Goal: Information Seeking & Learning: Learn about a topic

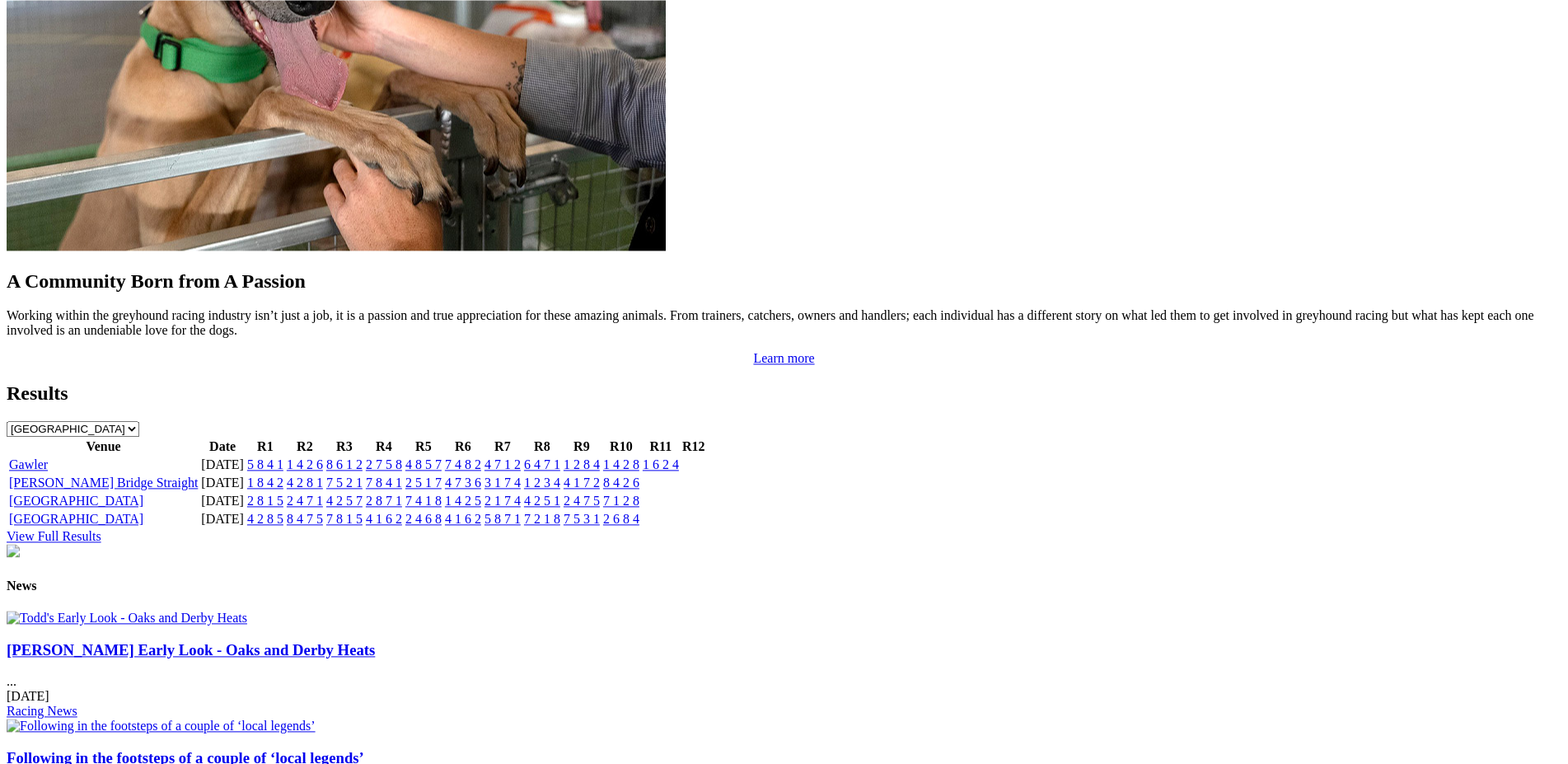
scroll to position [1516, 0]
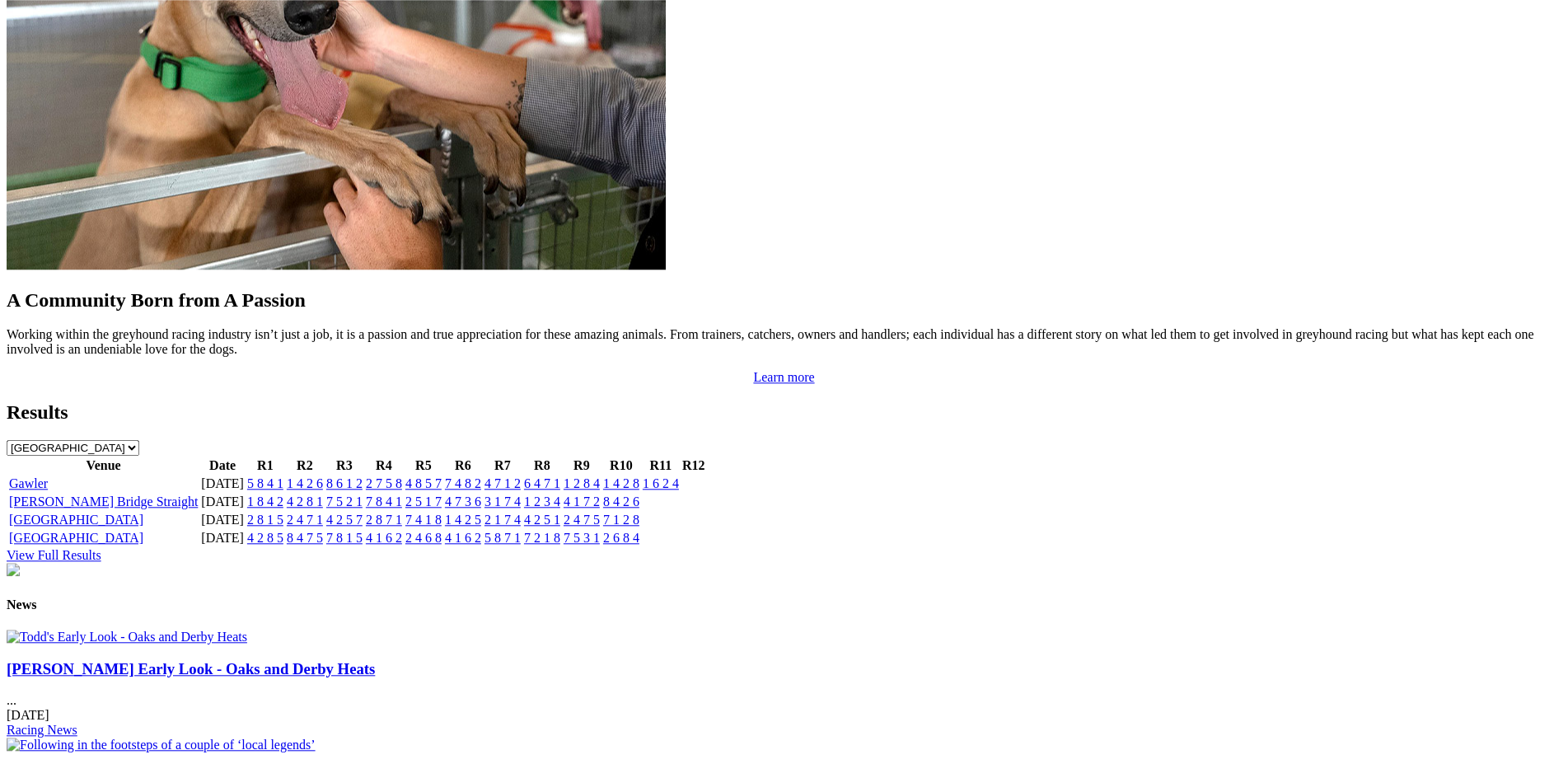
click at [283, 476] on link "5 8 4 1" at bounding box center [265, 483] width 36 height 14
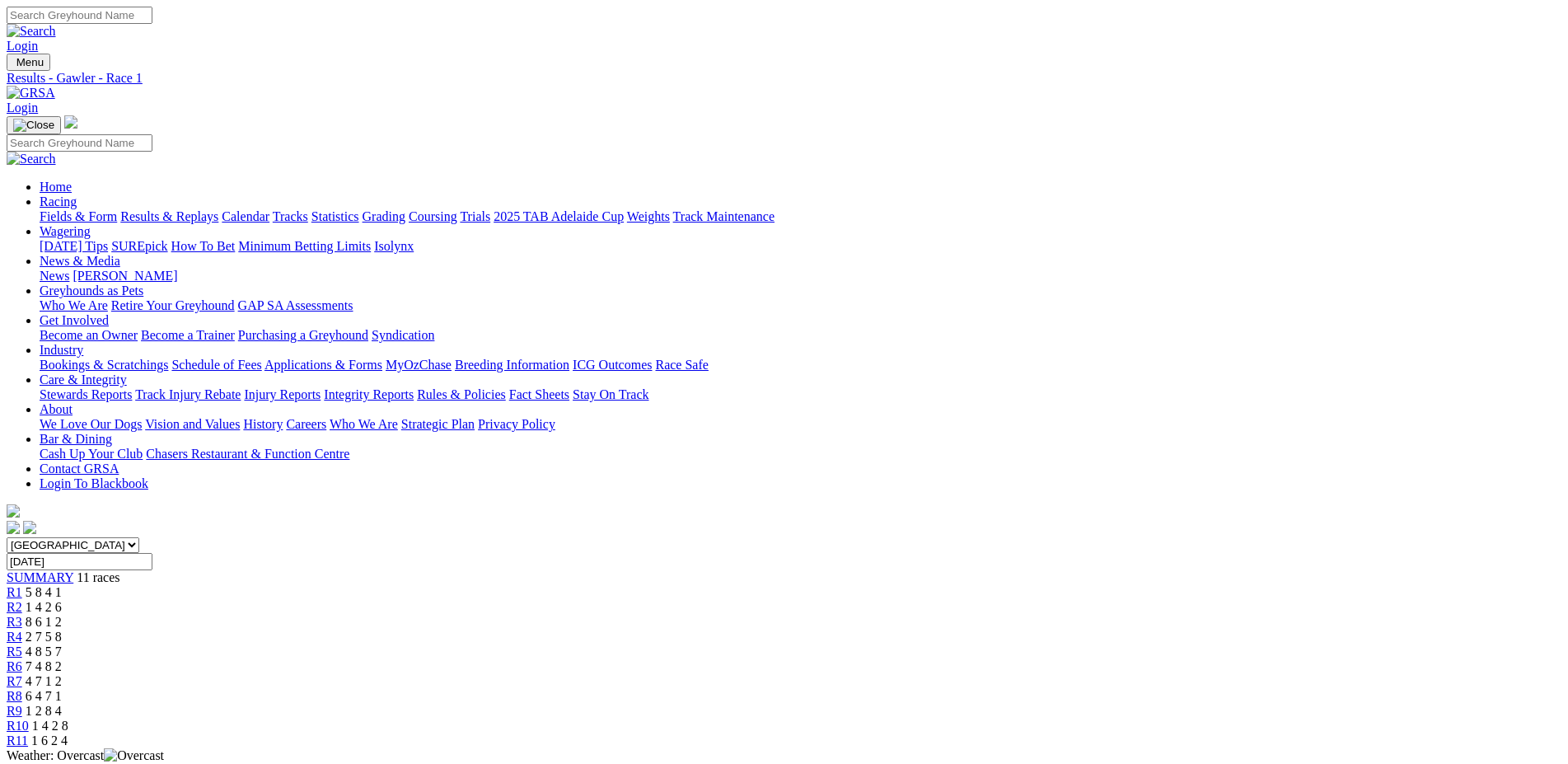
click at [22, 599] on span "R2" at bounding box center [14, 606] width 16 height 14
click at [22, 614] on span "R3" at bounding box center [14, 621] width 16 height 14
click at [22, 630] on span "R4" at bounding box center [14, 636] width 16 height 14
click at [22, 644] on span "R5" at bounding box center [14, 650] width 16 height 14
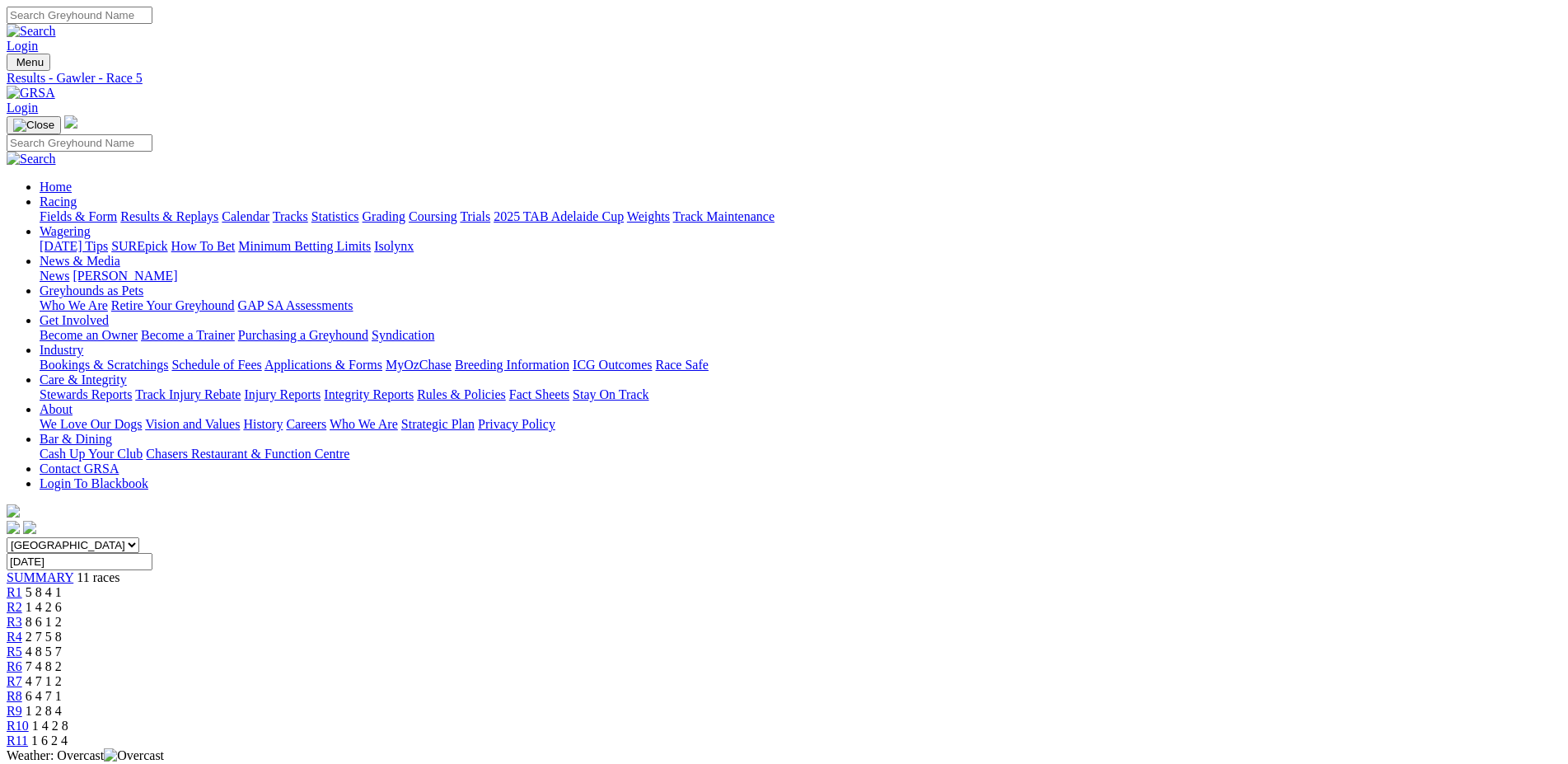
click at [22, 659] on span "R6" at bounding box center [14, 666] width 16 height 14
click at [22, 674] on span "R7" at bounding box center [14, 681] width 16 height 14
click at [22, 688] on span "R8" at bounding box center [14, 695] width 16 height 14
click at [22, 703] on span "R9" at bounding box center [14, 710] width 16 height 14
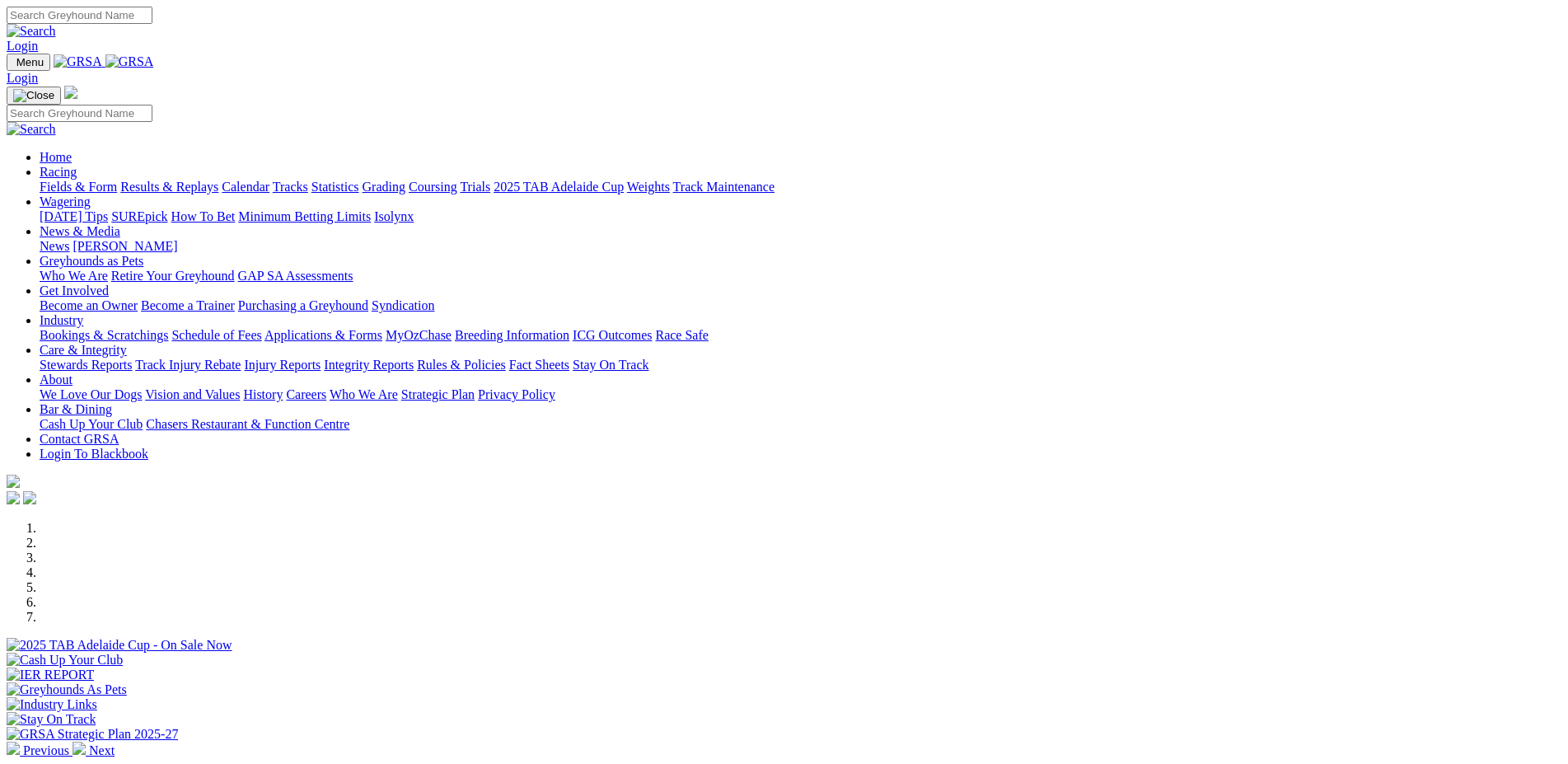
click at [1561, 521] on div "Previous Next" at bounding box center [784, 639] width 1555 height 238
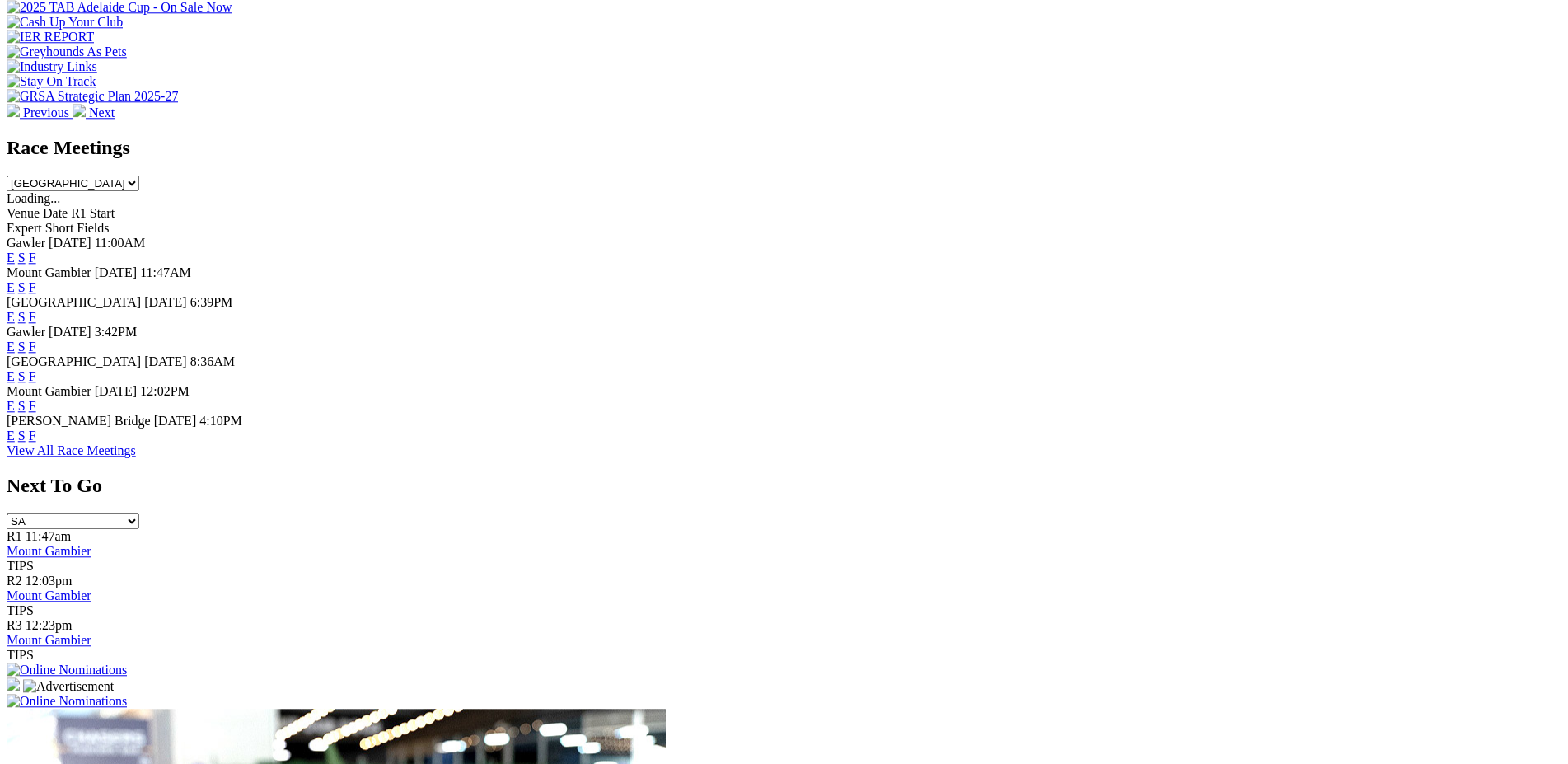
scroll to position [651, 0]
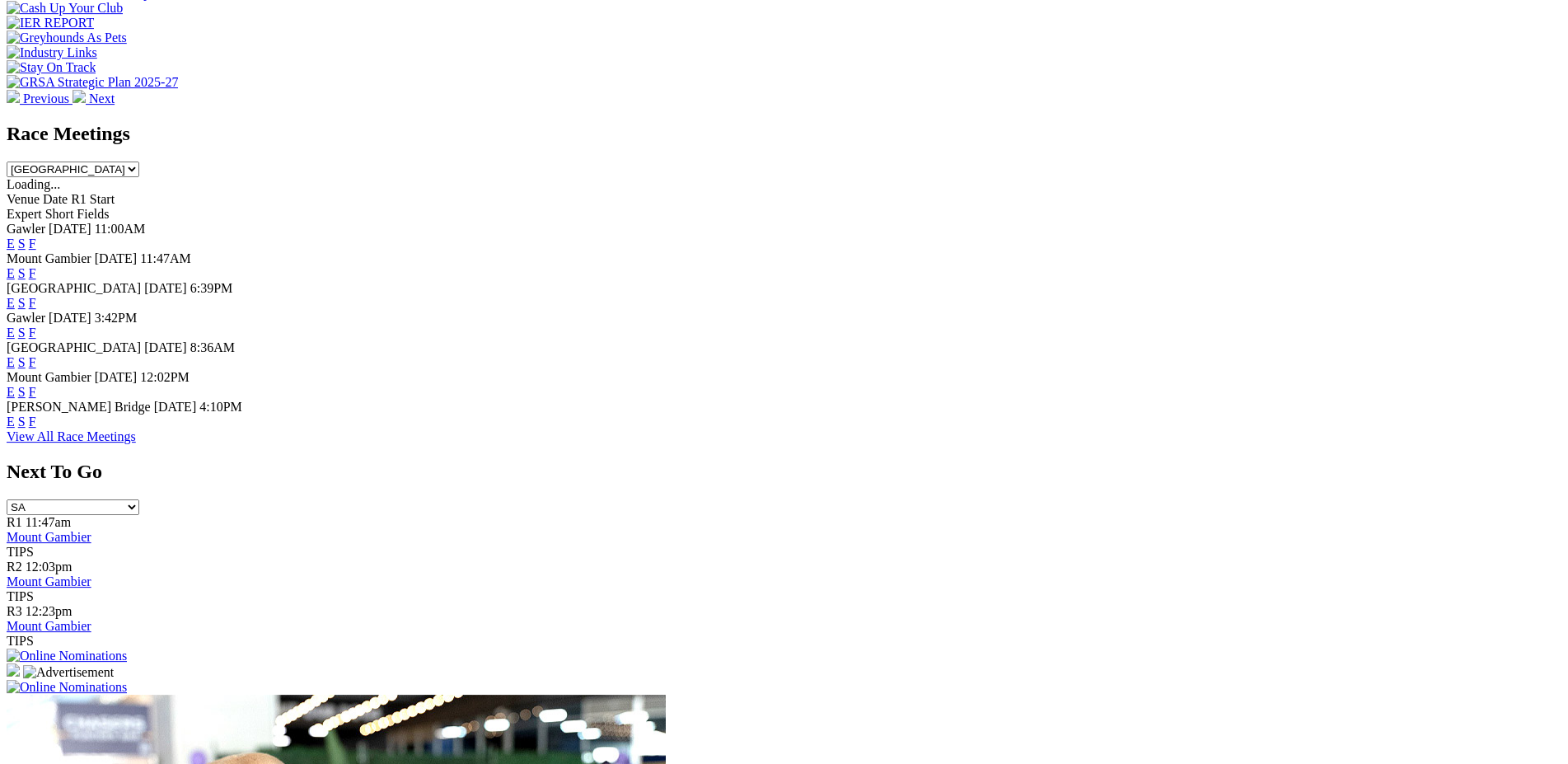
click at [36, 295] on link "F" at bounding box center [32, 302] width 8 height 14
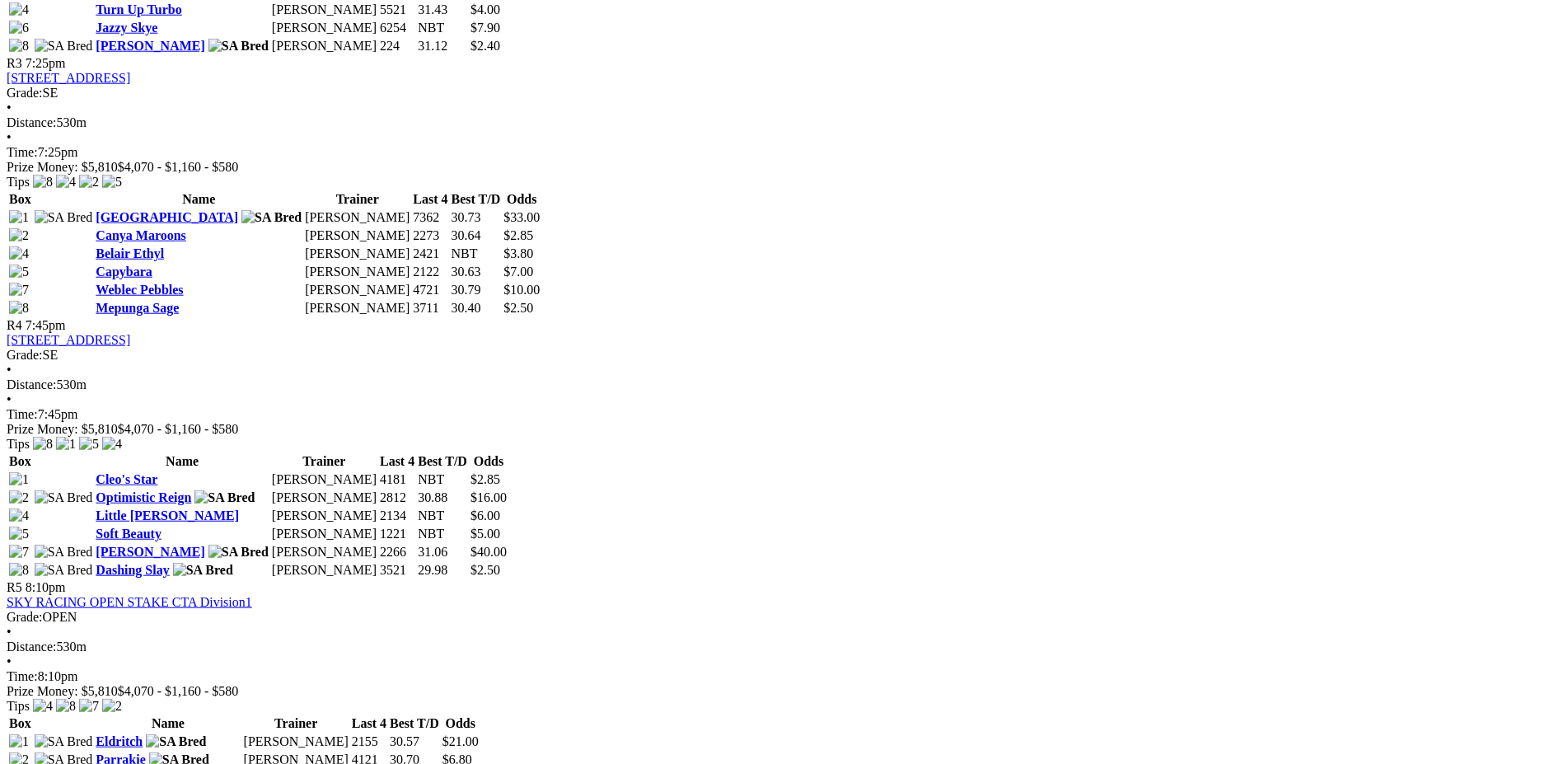
scroll to position [1364, 0]
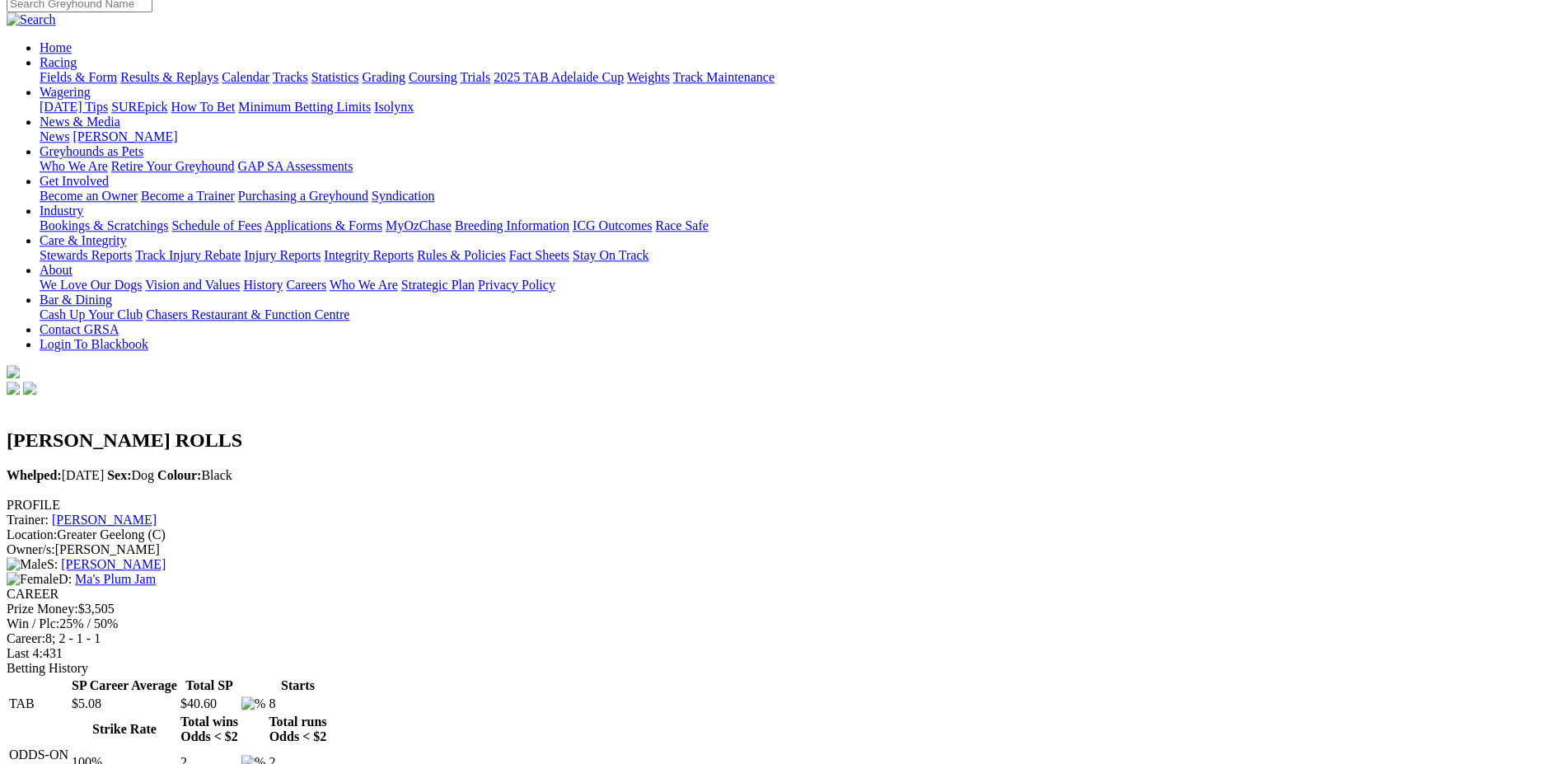
scroll to position [124, 0]
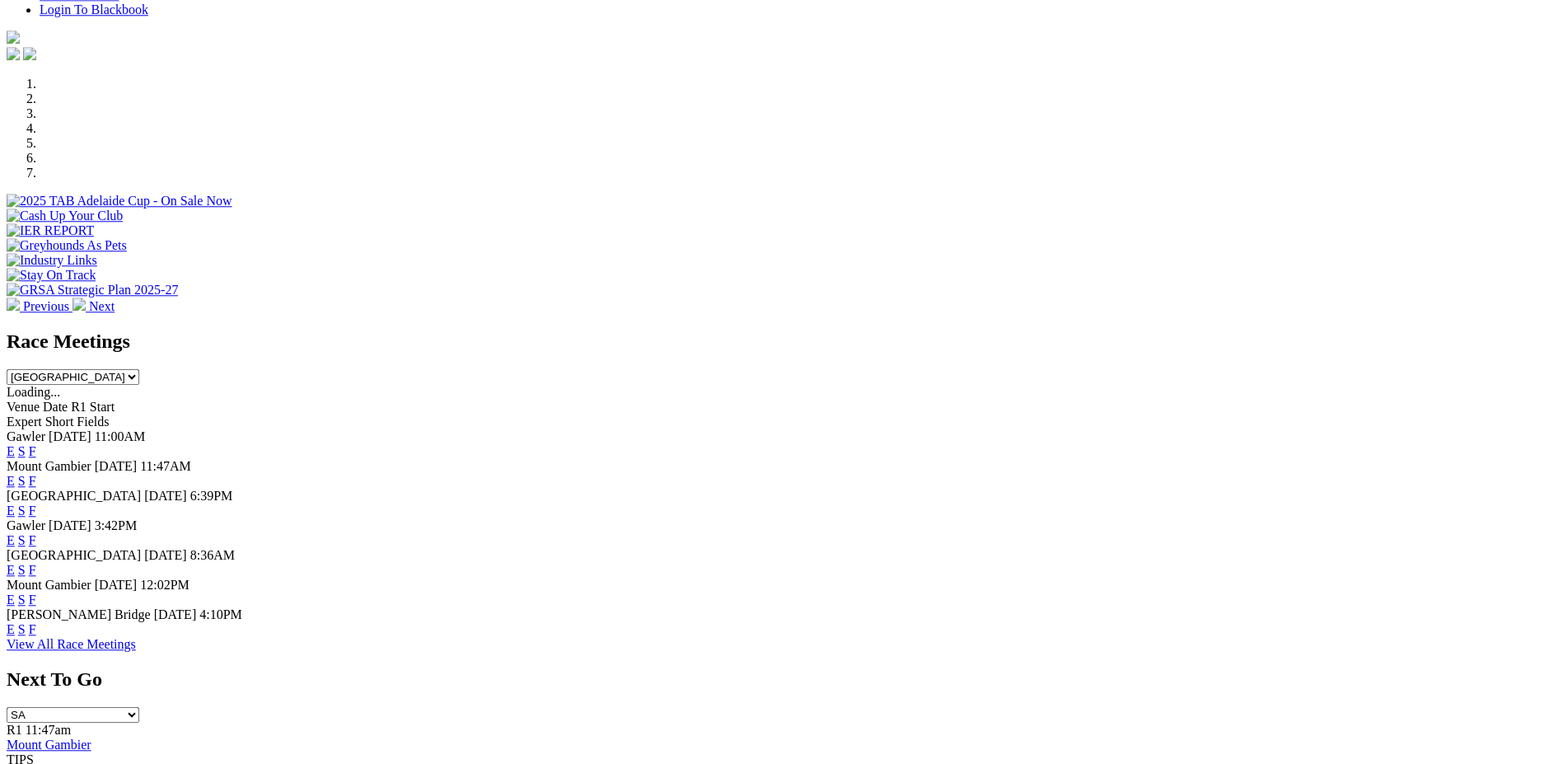
scroll to position [491, 0]
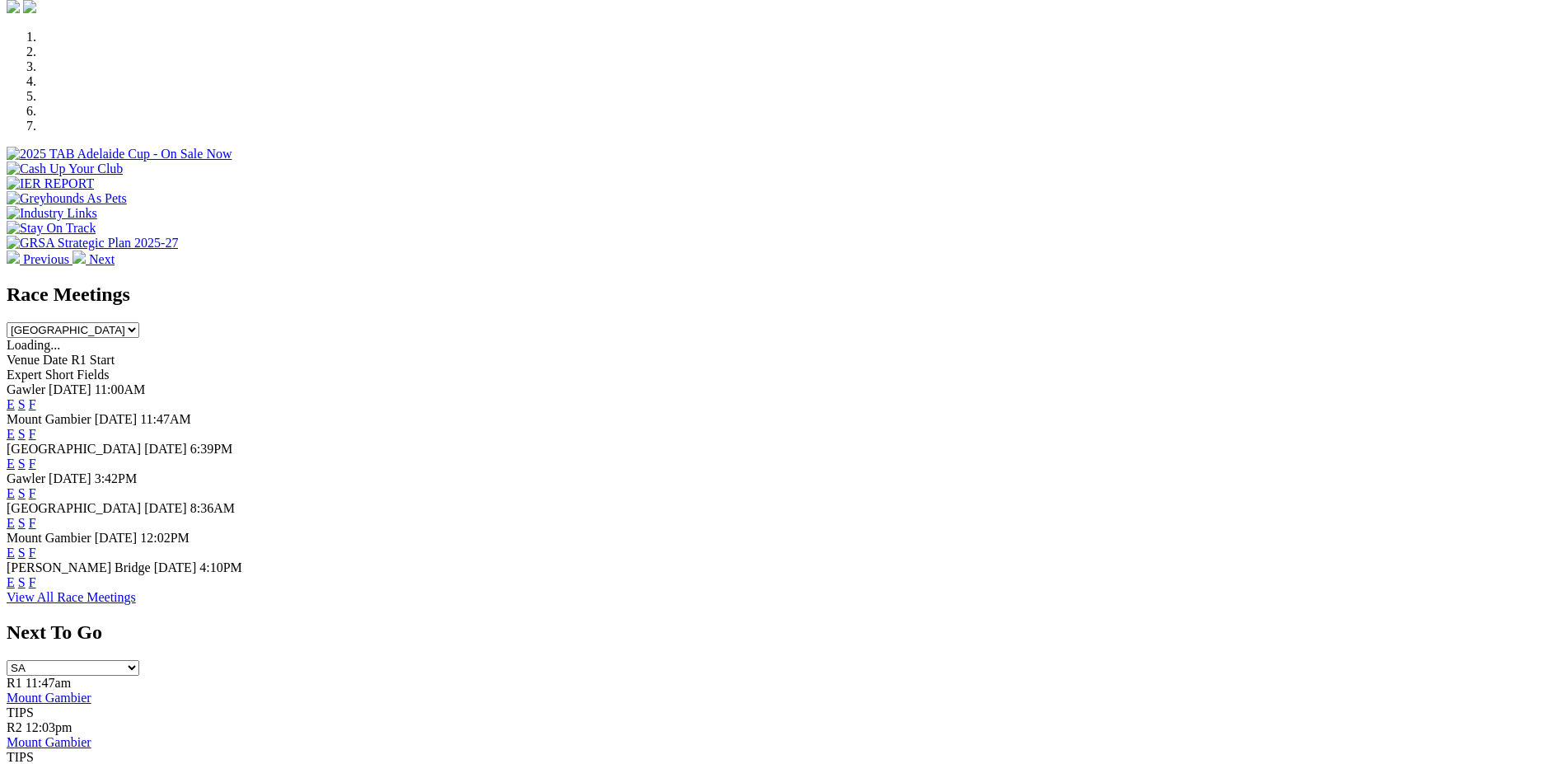
click at [36, 456] on link "F" at bounding box center [32, 463] width 8 height 14
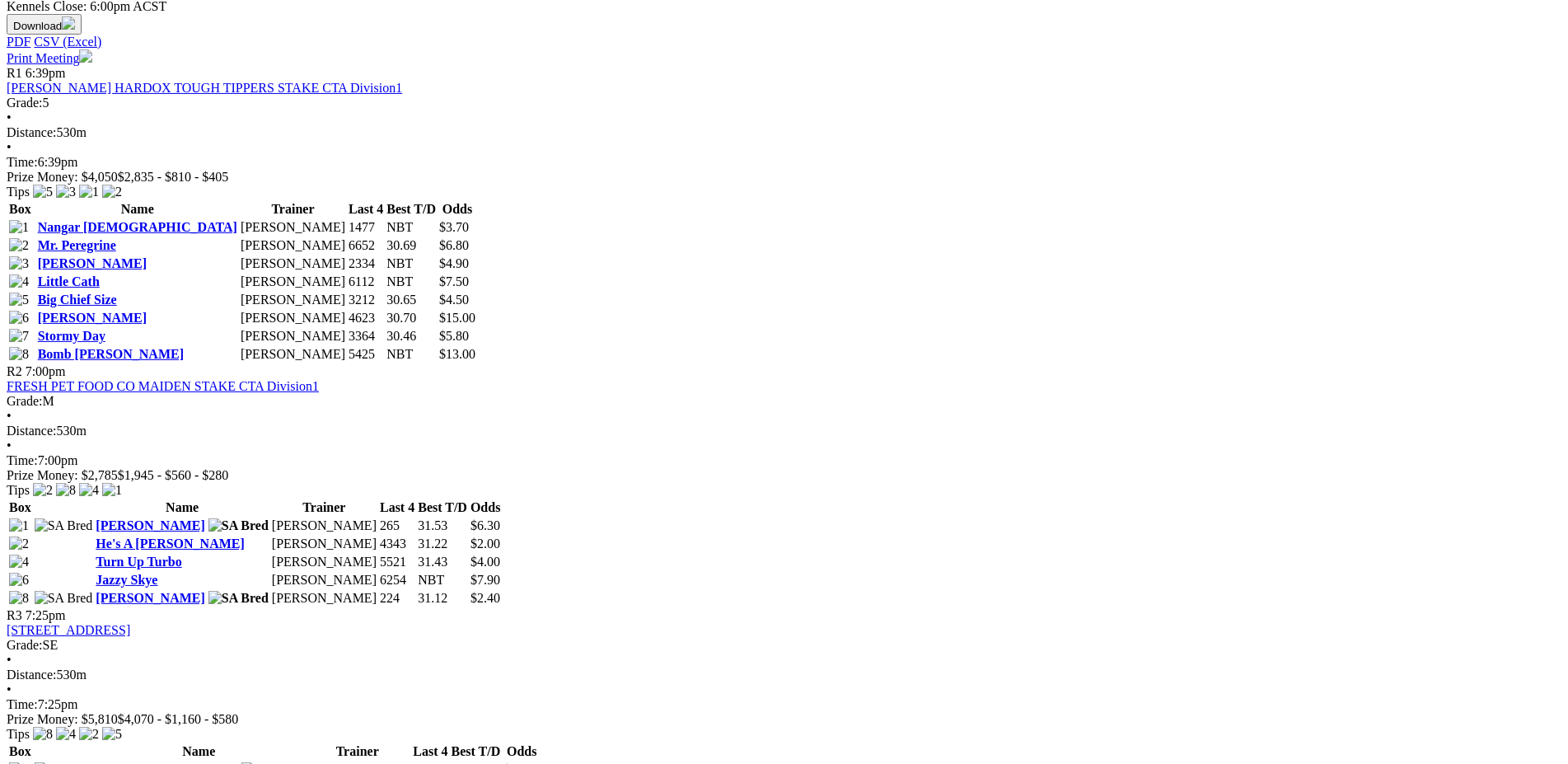
scroll to position [812, 0]
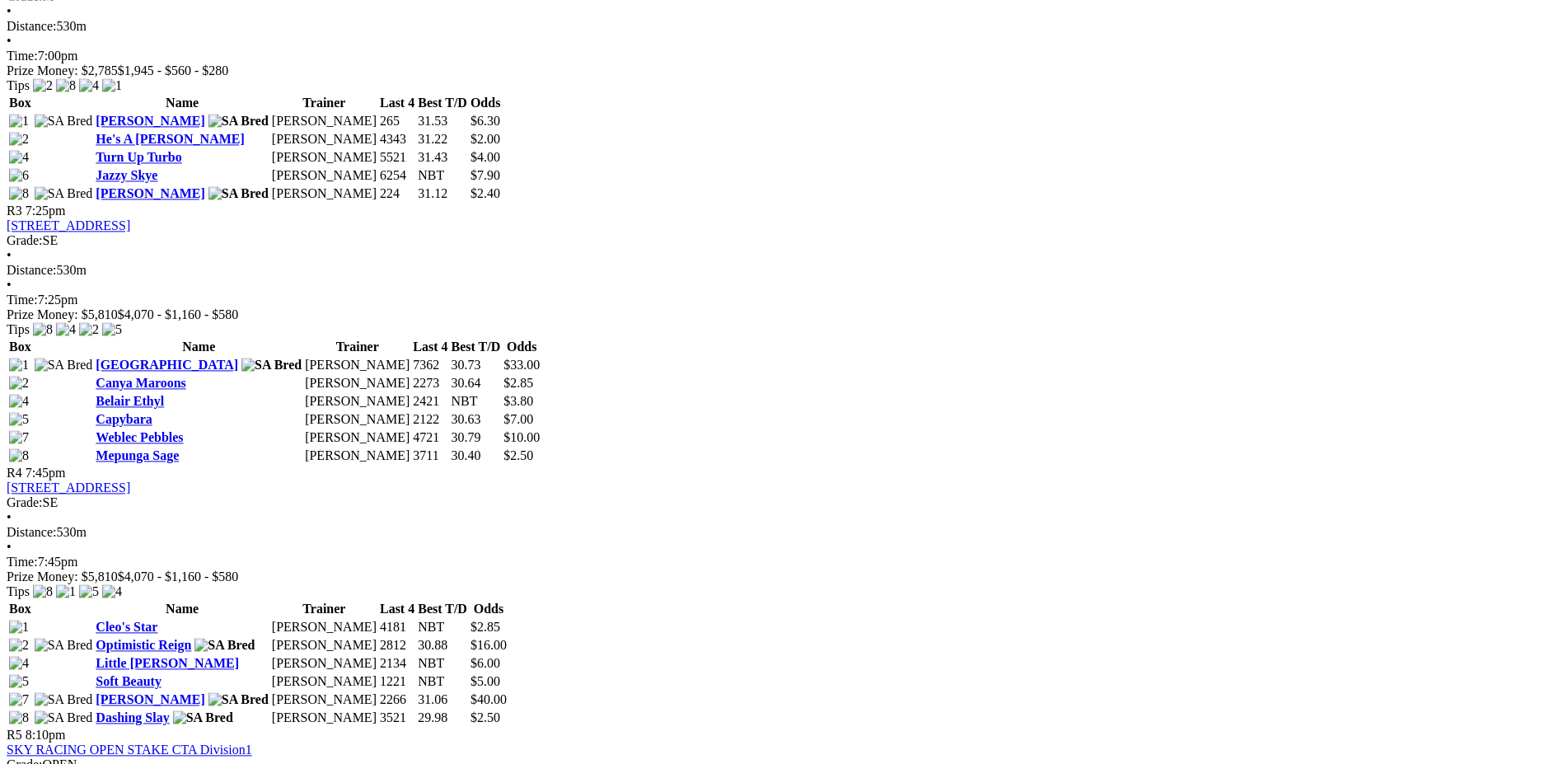
scroll to position [1216, 0]
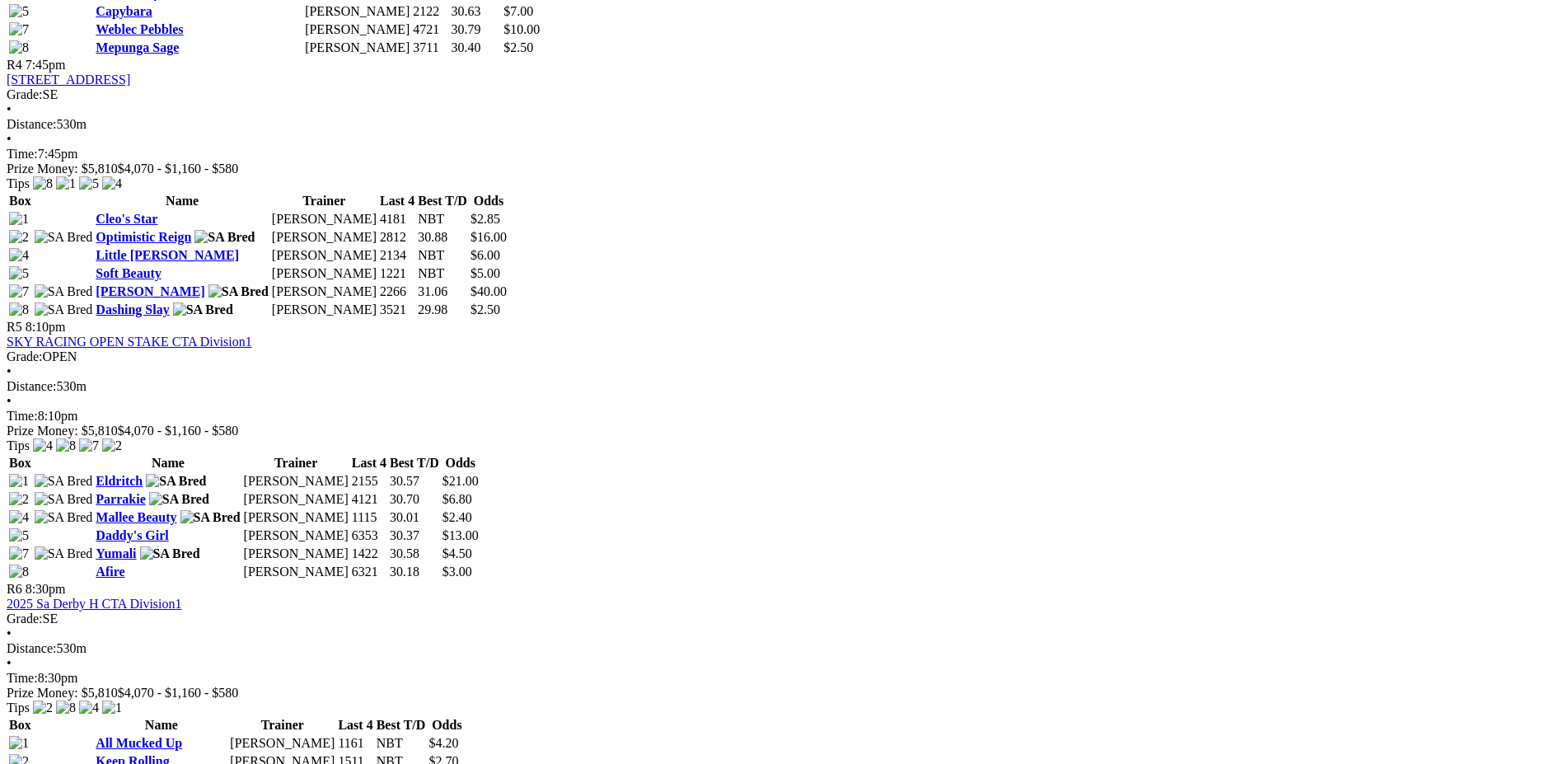
scroll to position [1608, 0]
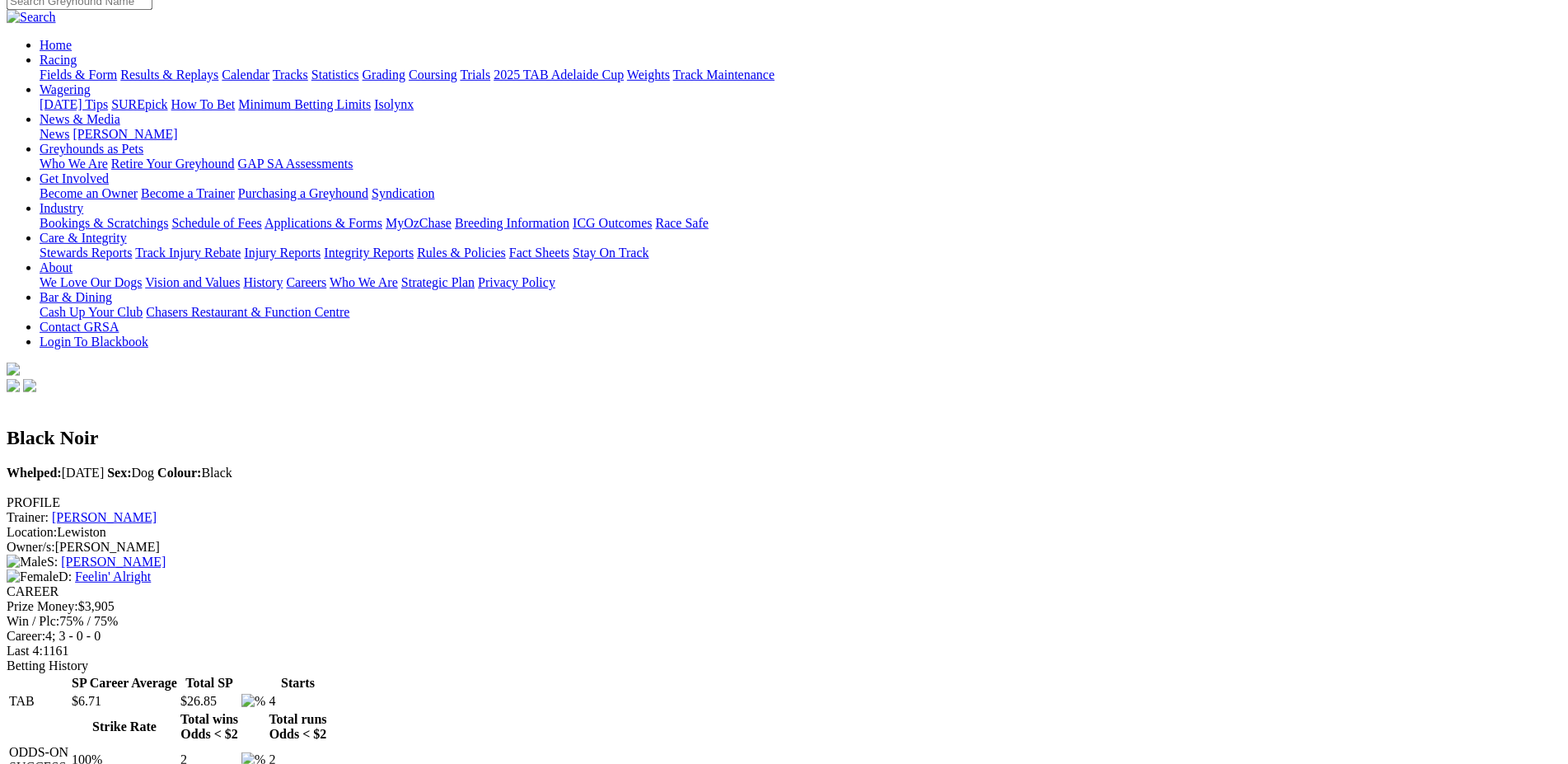
scroll to position [120, 0]
